Goal: Task Accomplishment & Management: Use online tool/utility

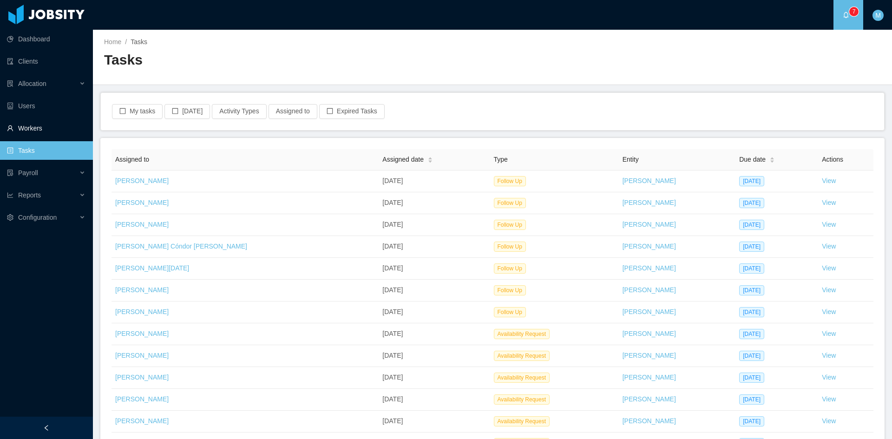
click at [27, 131] on link "Workers" at bounding box center [46, 128] width 79 height 19
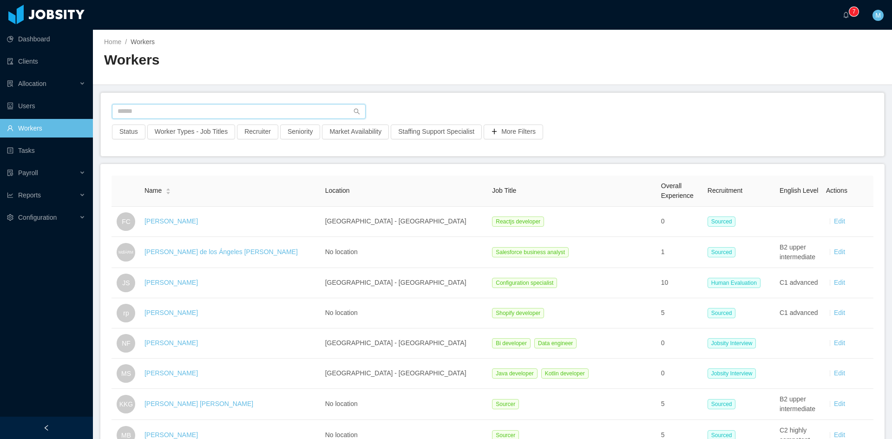
click at [187, 116] on input "text" at bounding box center [239, 111] width 254 height 15
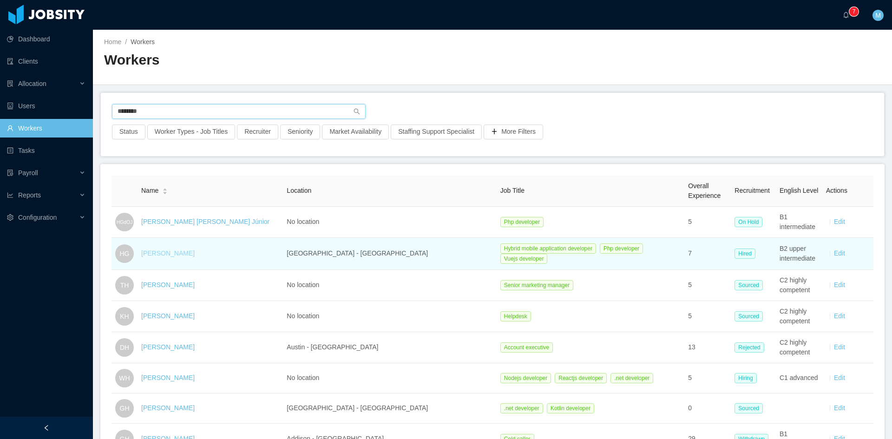
type input "********"
click at [178, 251] on link "[PERSON_NAME]" at bounding box center [167, 253] width 53 height 7
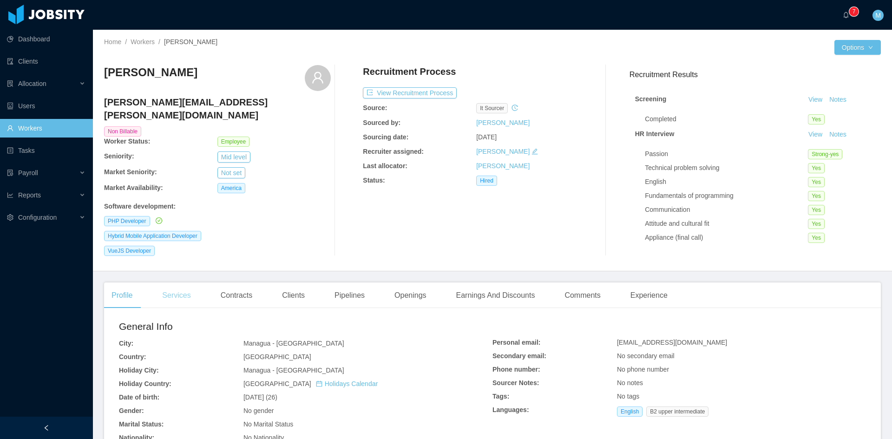
click at [176, 286] on div "Services" at bounding box center [176, 295] width 43 height 26
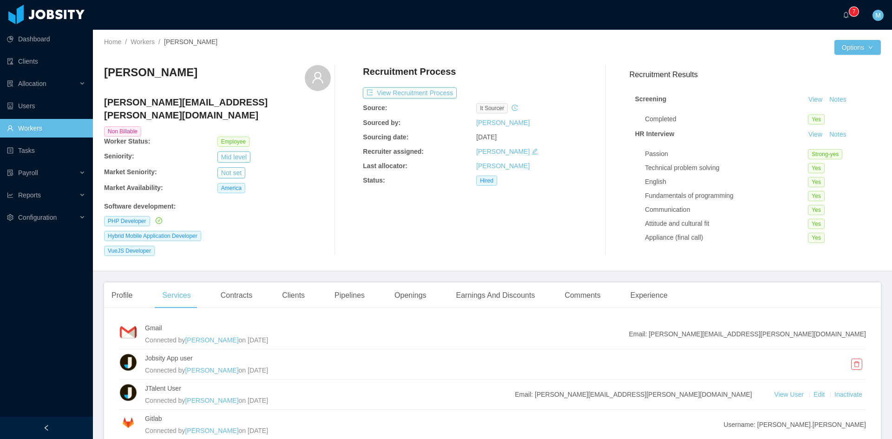
scroll to position [76, 0]
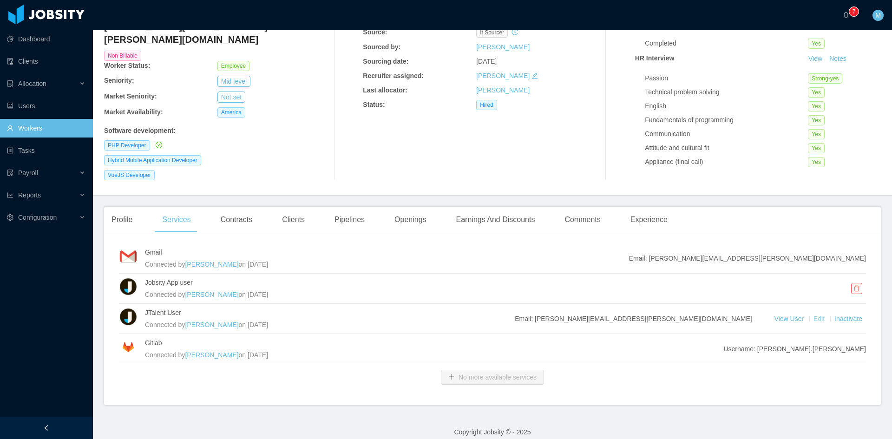
click at [817, 315] on link "Edit" at bounding box center [820, 318] width 13 height 7
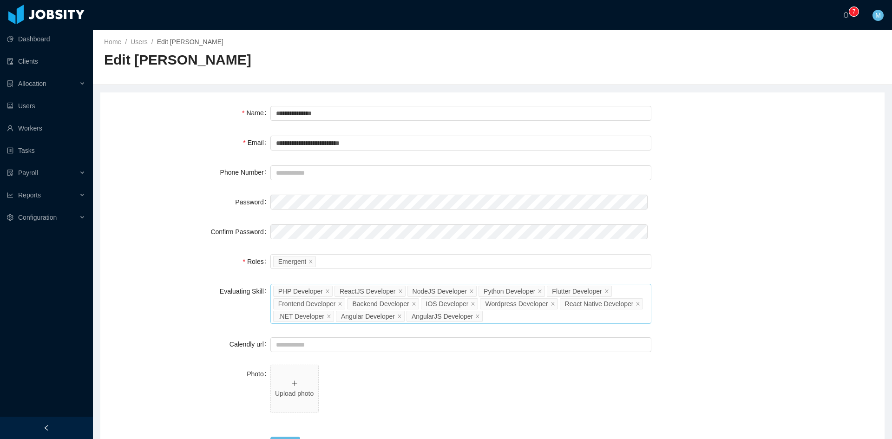
click at [506, 320] on div "Select Job Titles PHP Developer ReactJS Developer NodeJS Developer Python Devel…" at bounding box center [460, 304] width 381 height 40
type input "***"
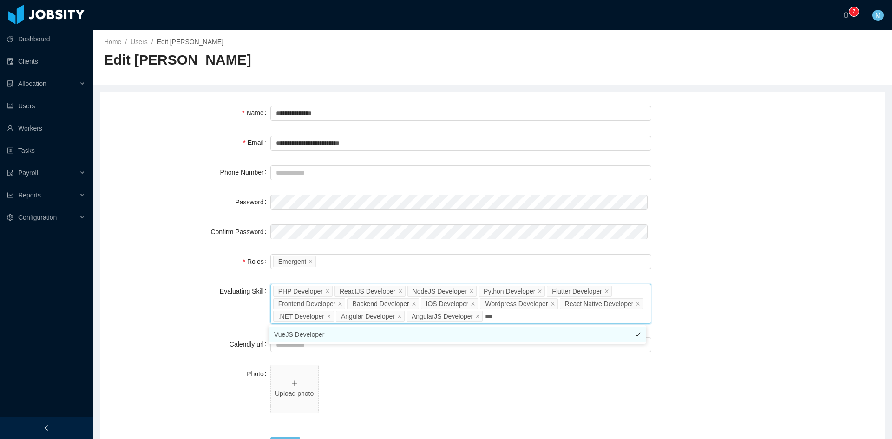
click at [304, 335] on li "VueJS Developer" at bounding box center [458, 334] width 378 height 15
click at [221, 333] on form "**********" at bounding box center [493, 279] width 762 height 350
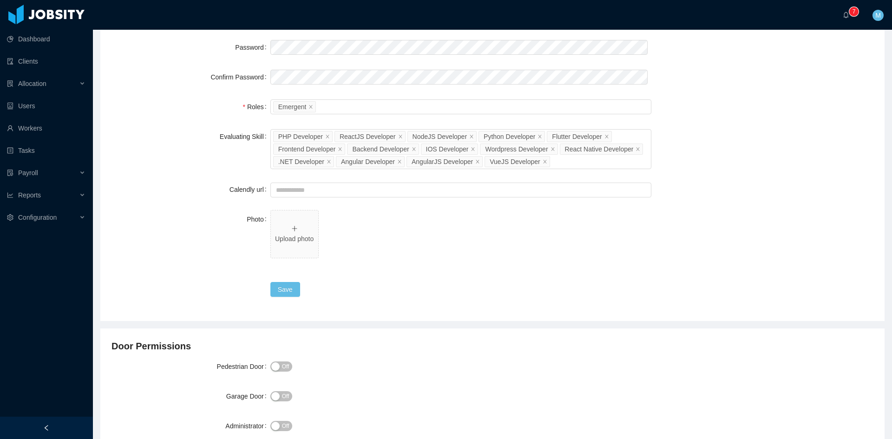
scroll to position [232, 0]
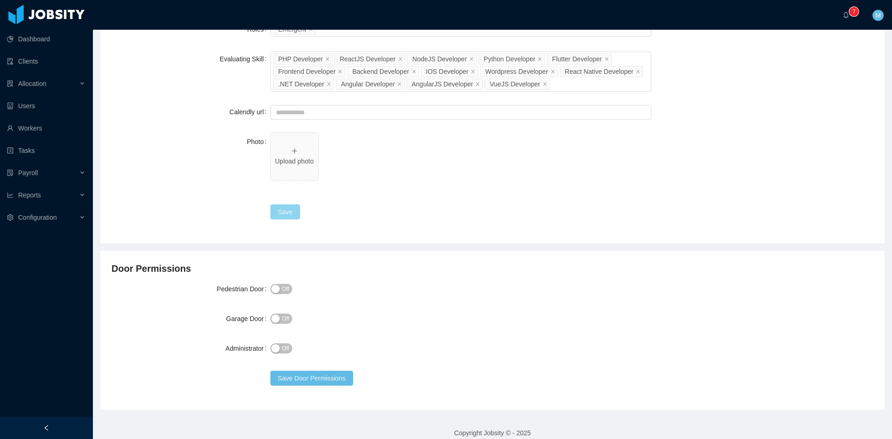
click at [286, 217] on button "Save" at bounding box center [285, 211] width 30 height 15
click at [847, 13] on icon "icon: bell" at bounding box center [846, 15] width 7 height 7
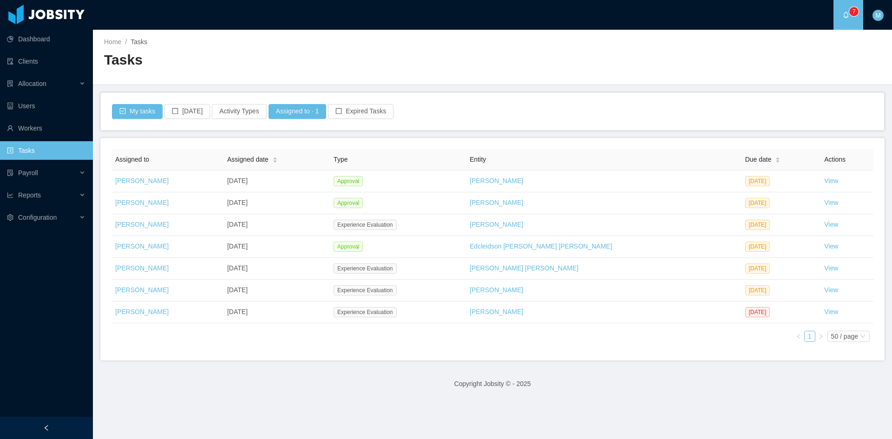
click at [671, 98] on div "My tasks [DATE] Activity Types Assigned to · 1 Expired Tasks" at bounding box center [492, 111] width 783 height 37
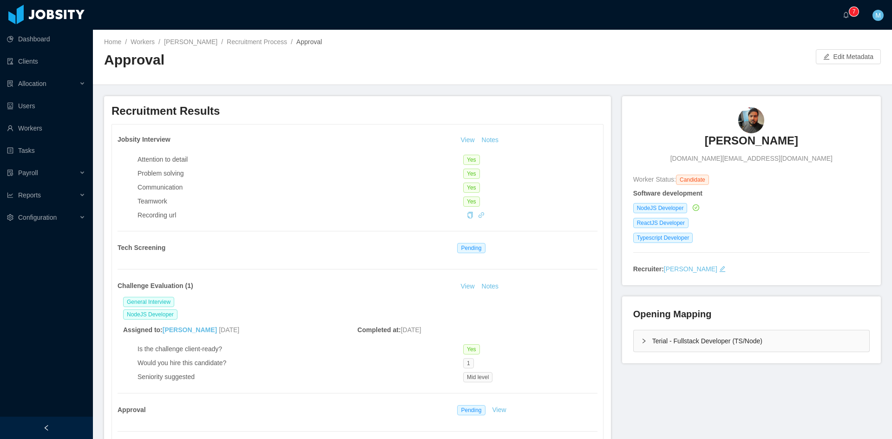
scroll to position [155, 0]
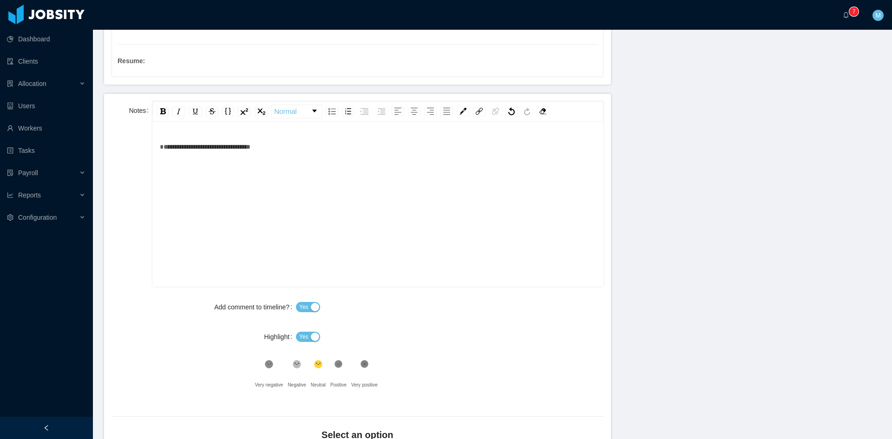
scroll to position [465, 0]
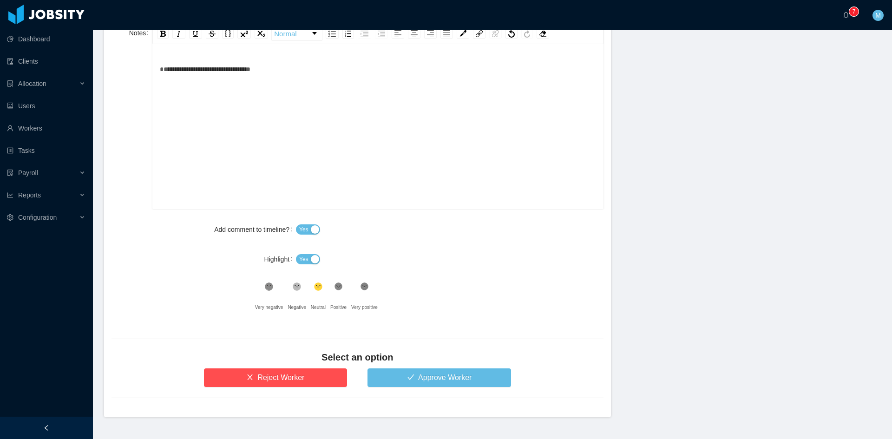
click at [302, 258] on span "Yes" at bounding box center [303, 259] width 9 height 9
click at [409, 375] on button "Approve Worker" at bounding box center [440, 377] width 144 height 19
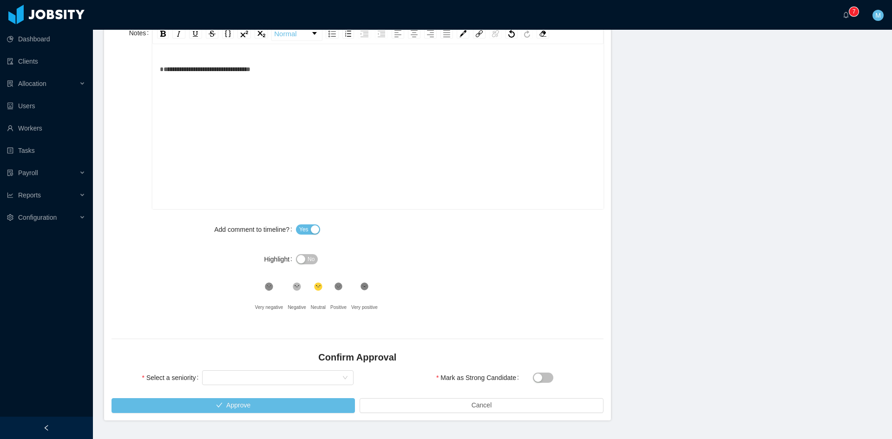
drag, startPoint x: 245, startPoint y: 367, endPoint x: 244, endPoint y: 378, distance: 11.2
click at [244, 367] on div "Confirm Approval" at bounding box center [358, 360] width 492 height 18
click at [244, 378] on div "Select seniority" at bounding box center [275, 378] width 134 height 14
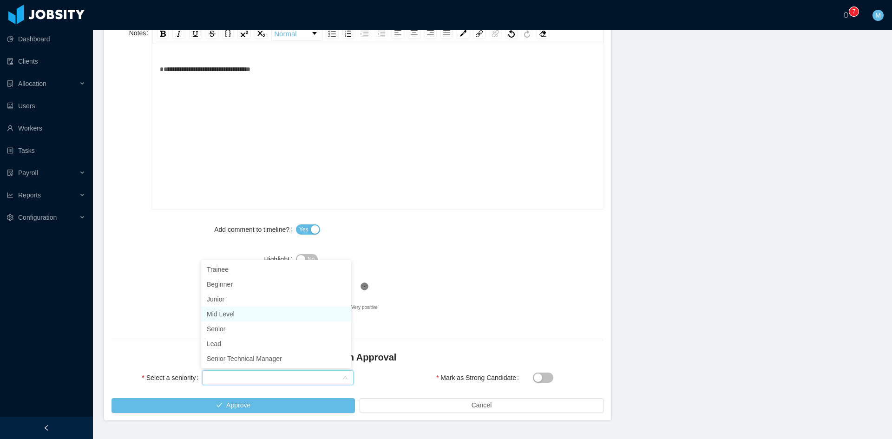
click at [226, 312] on li "Mid Level" at bounding box center [276, 314] width 150 height 15
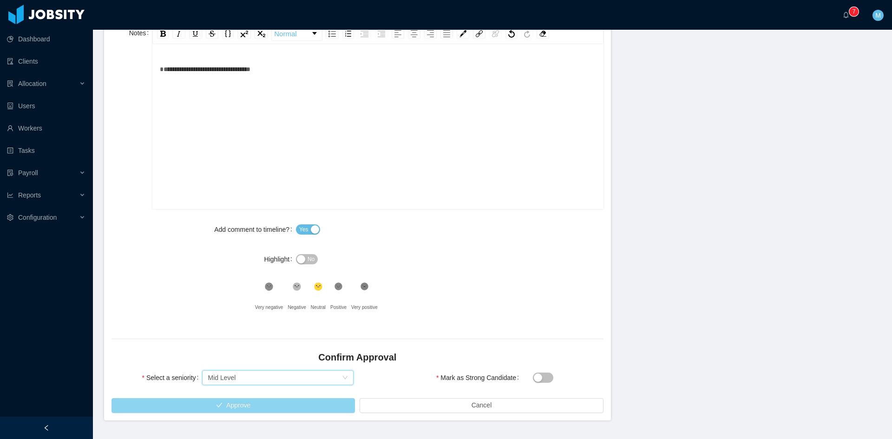
click at [250, 405] on button "Approve" at bounding box center [233, 405] width 243 height 15
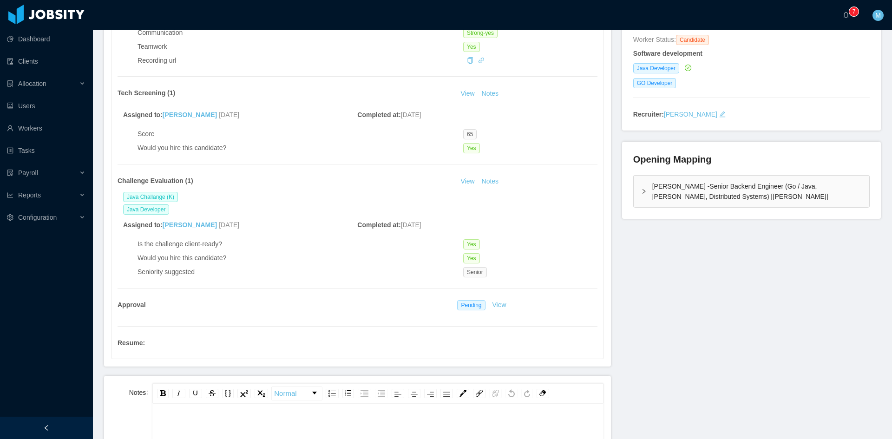
scroll to position [310, 0]
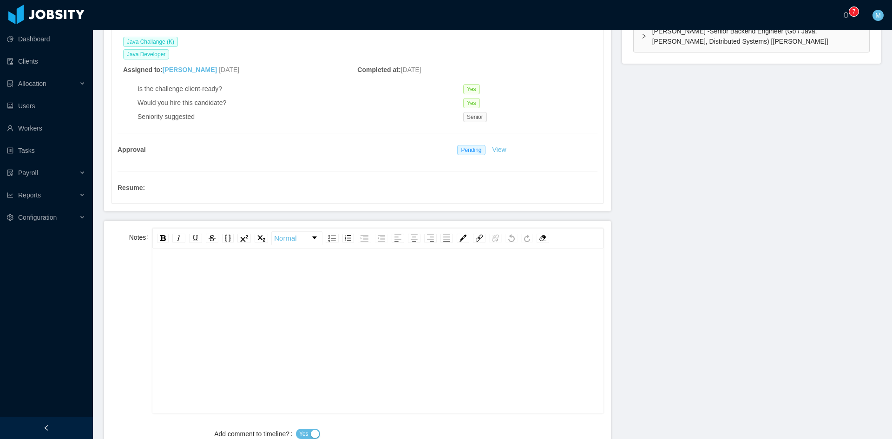
click at [240, 286] on div "rdw-editor" at bounding box center [378, 345] width 436 height 163
paste div "rdw-editor"
drag, startPoint x: 188, startPoint y: 275, endPoint x: 148, endPoint y: 264, distance: 41.5
click at [144, 268] on div "**********" at bounding box center [358, 320] width 492 height 185
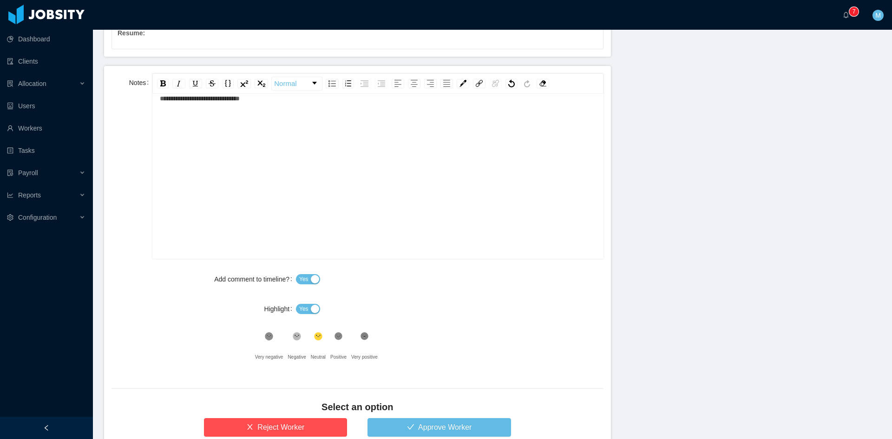
scroll to position [536, 0]
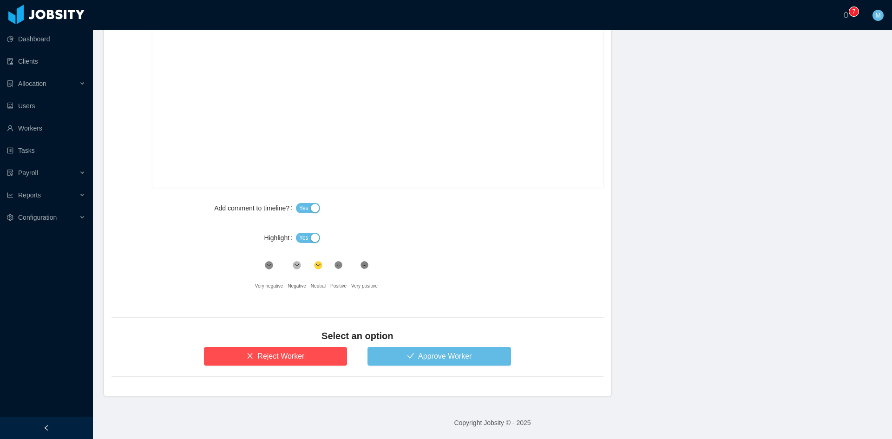
click at [306, 239] on button "Yes" at bounding box center [308, 238] width 24 height 10
click at [337, 268] on icon at bounding box center [339, 266] width 8 height 8
click at [402, 350] on button "Approve Worker" at bounding box center [440, 356] width 144 height 19
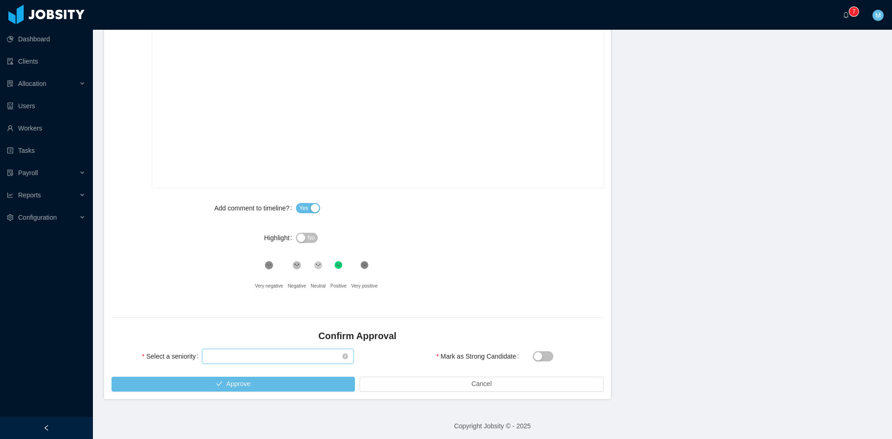
click at [257, 358] on div "Select seniority" at bounding box center [275, 356] width 134 height 14
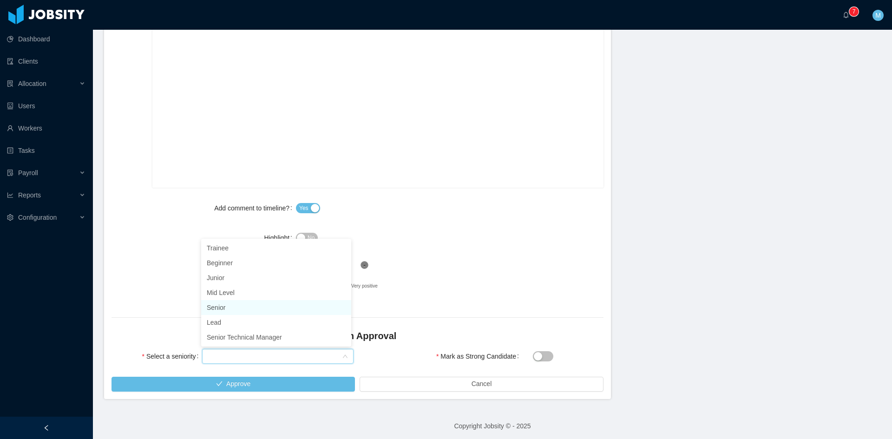
click at [223, 307] on li "Senior" at bounding box center [276, 307] width 150 height 15
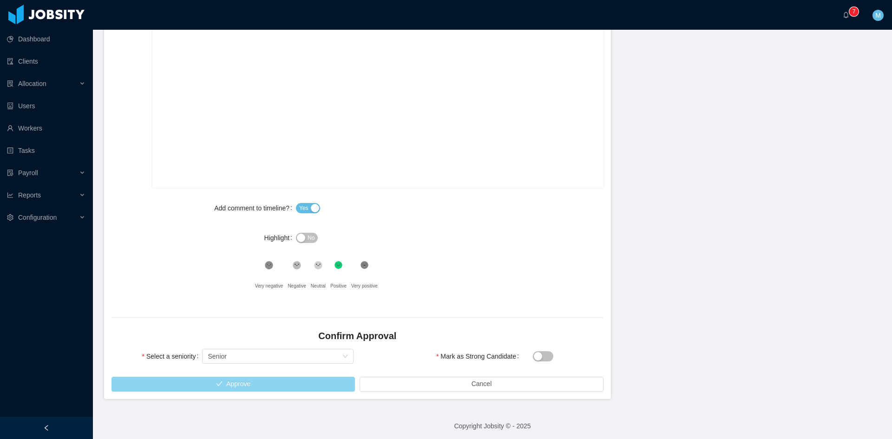
click at [247, 389] on button "Approve" at bounding box center [233, 384] width 243 height 15
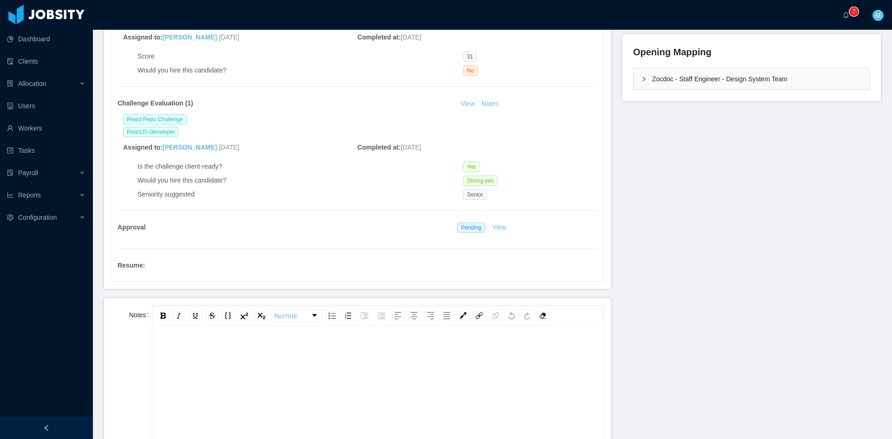
scroll to position [310, 0]
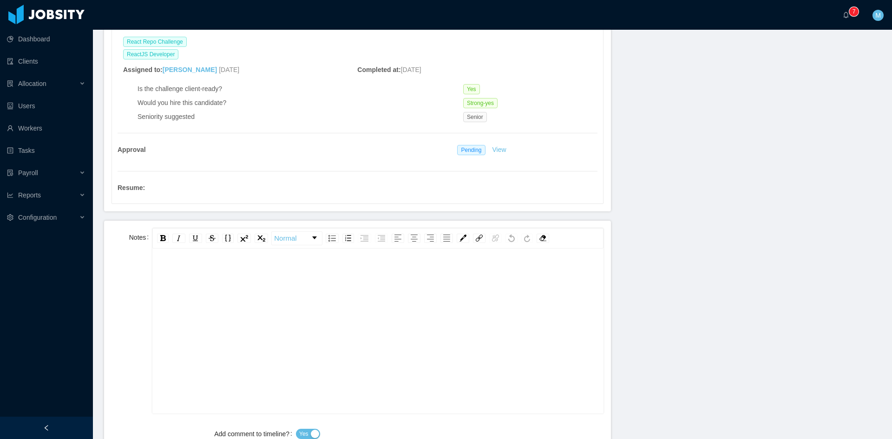
click at [250, 300] on div "rdw-editor" at bounding box center [378, 345] width 436 height 163
paste div "rdw-editor"
drag, startPoint x: 188, startPoint y: 275, endPoint x: 120, endPoint y: 267, distance: 68.8
click at [120, 267] on div "**********" at bounding box center [358, 320] width 492 height 185
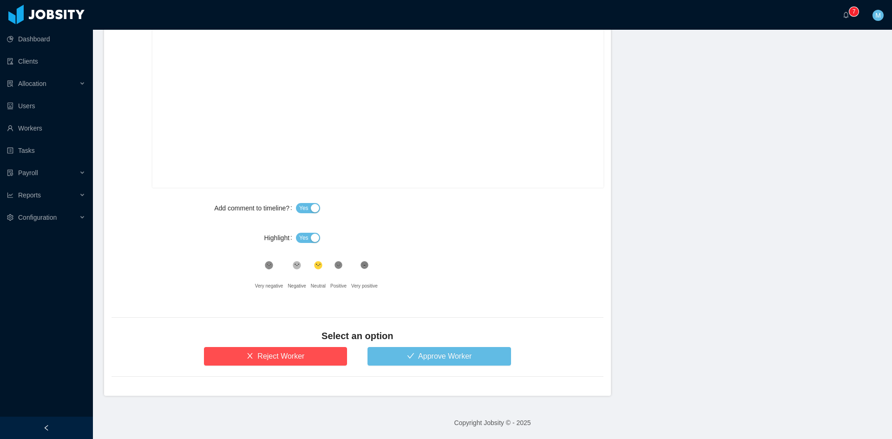
click at [299, 236] on span "Yes" at bounding box center [303, 237] width 9 height 9
click at [395, 355] on button "Approve Worker" at bounding box center [440, 356] width 144 height 19
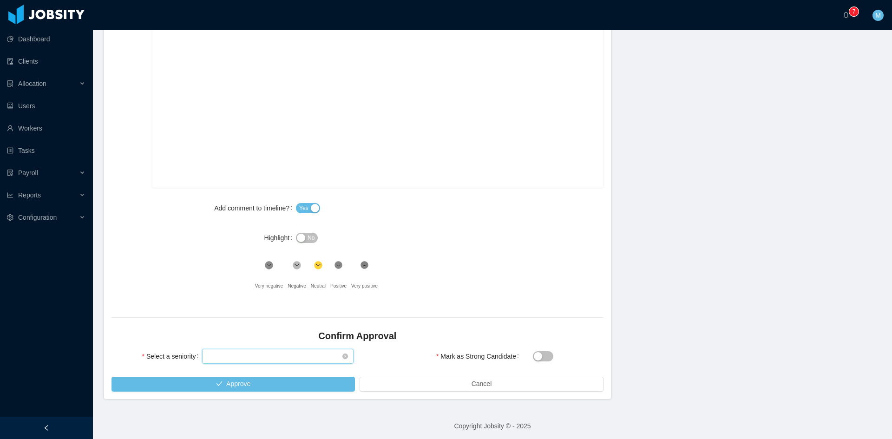
click at [260, 351] on div "Select seniority" at bounding box center [275, 356] width 134 height 14
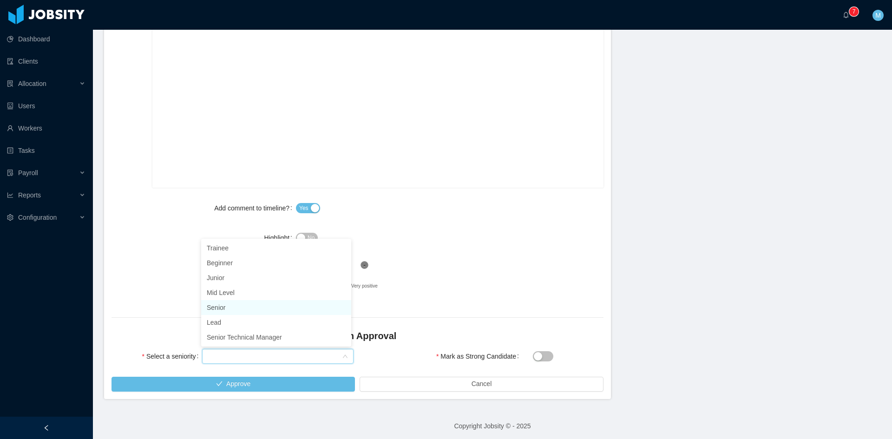
click at [225, 302] on li "Senior" at bounding box center [276, 307] width 150 height 15
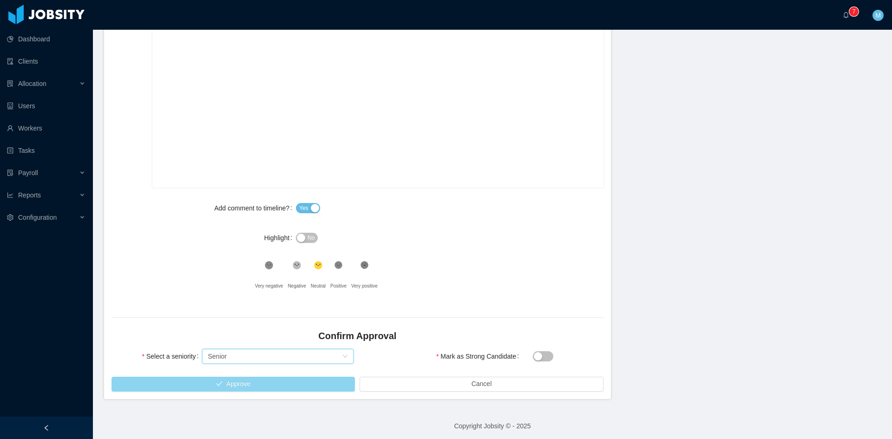
click at [241, 383] on button "Approve" at bounding box center [233, 384] width 243 height 15
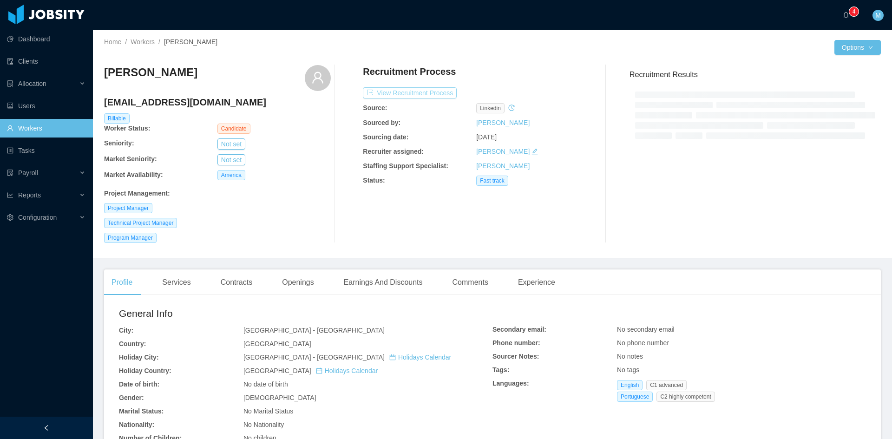
click at [383, 95] on button "View Recruitment Process" at bounding box center [410, 92] width 94 height 11
